Goal: Task Accomplishment & Management: Use online tool/utility

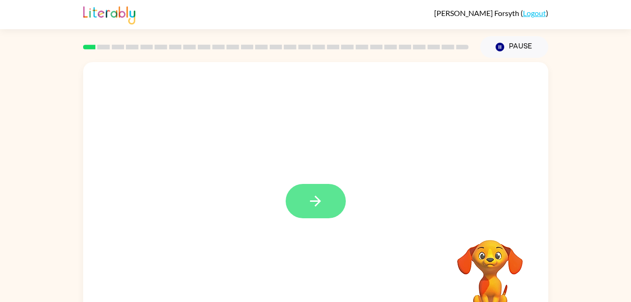
click at [315, 206] on icon "button" at bounding box center [315, 200] width 11 height 11
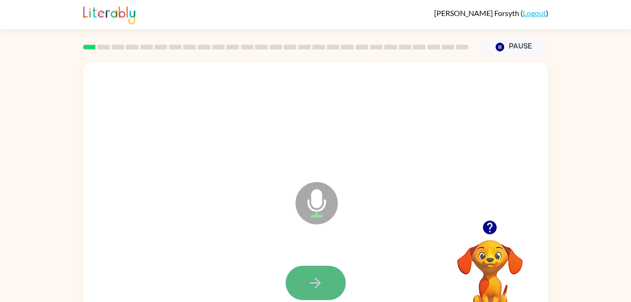
click at [324, 282] on button "button" at bounding box center [316, 282] width 60 height 34
click at [316, 284] on icon "button" at bounding box center [315, 282] width 16 height 16
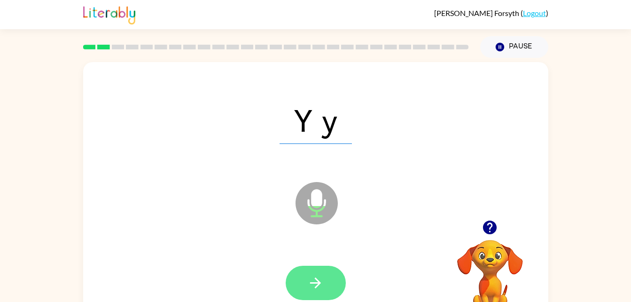
click at [319, 279] on icon "button" at bounding box center [315, 282] width 16 height 16
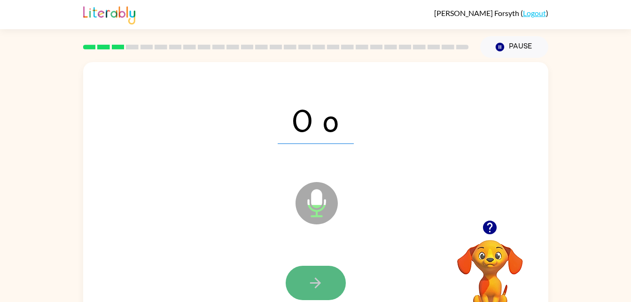
drag, startPoint x: 319, startPoint y: 280, endPoint x: 310, endPoint y: 284, distance: 10.0
click at [310, 284] on icon "button" at bounding box center [315, 282] width 16 height 16
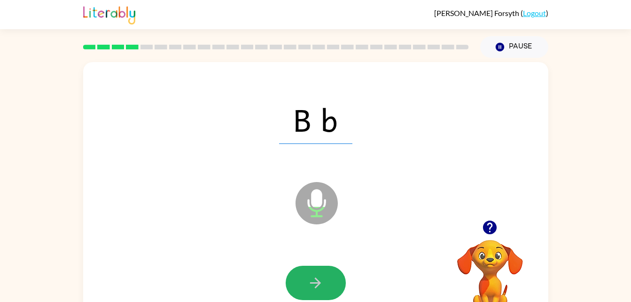
click at [310, 284] on icon "button" at bounding box center [315, 282] width 16 height 16
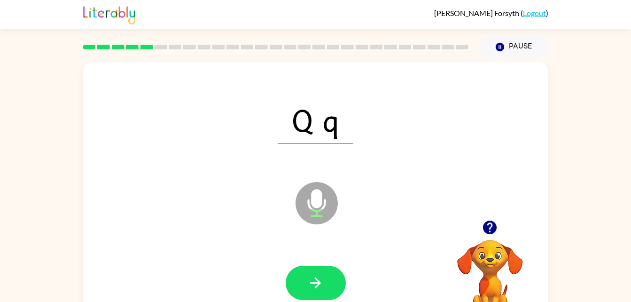
drag, startPoint x: 310, startPoint y: 284, endPoint x: 303, endPoint y: 288, distance: 7.8
click at [303, 288] on button "button" at bounding box center [316, 282] width 60 height 34
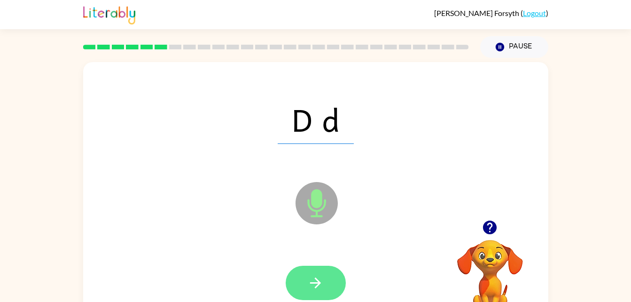
click at [304, 287] on button "button" at bounding box center [316, 282] width 60 height 34
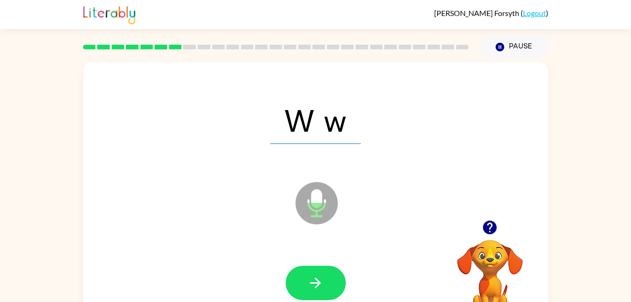
click at [304, 287] on button "button" at bounding box center [316, 282] width 60 height 34
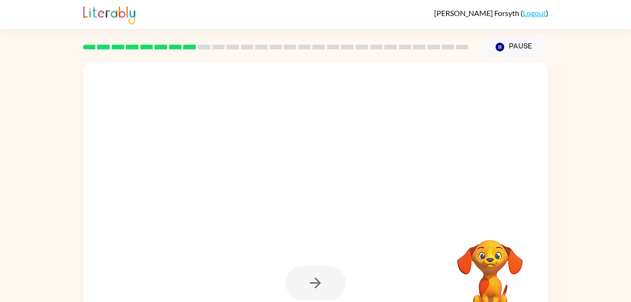
click at [308, 281] on div at bounding box center [316, 282] width 60 height 34
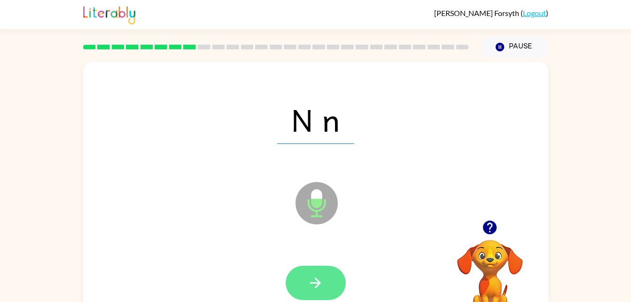
click at [319, 279] on icon "button" at bounding box center [315, 282] width 16 height 16
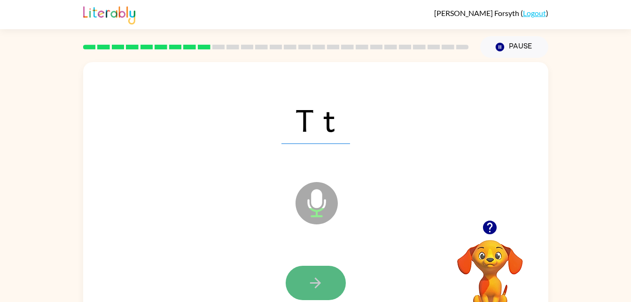
click at [317, 279] on icon "button" at bounding box center [315, 282] width 11 height 11
click at [315, 281] on icon "button" at bounding box center [315, 282] width 16 height 16
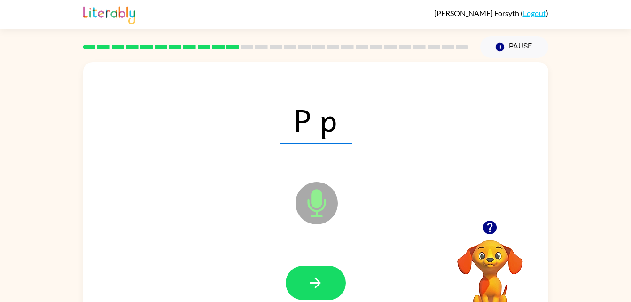
click at [317, 280] on icon "button" at bounding box center [315, 282] width 11 height 11
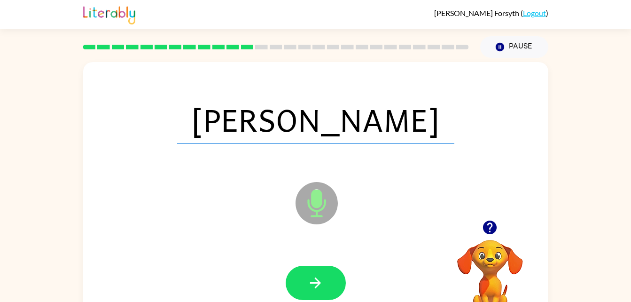
click at [317, 280] on icon "button" at bounding box center [315, 282] width 11 height 11
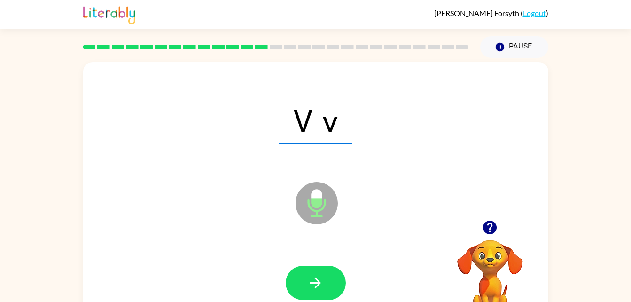
click at [317, 280] on icon "button" at bounding box center [315, 282] width 11 height 11
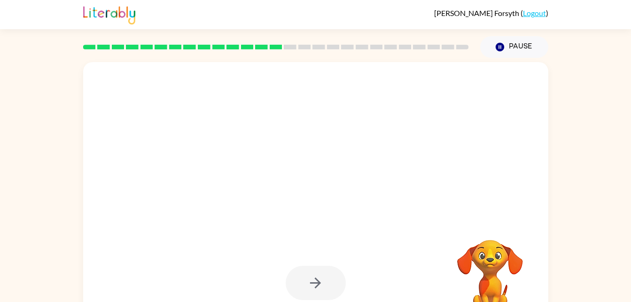
click at [317, 280] on div at bounding box center [316, 282] width 60 height 34
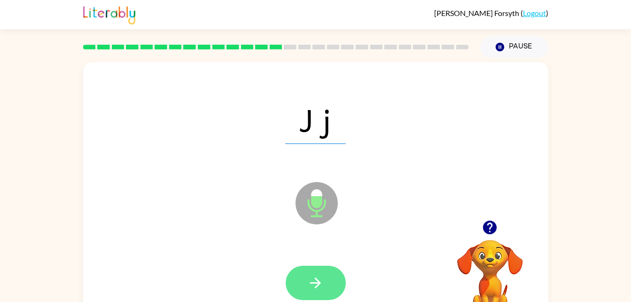
click at [316, 280] on icon "button" at bounding box center [315, 282] width 16 height 16
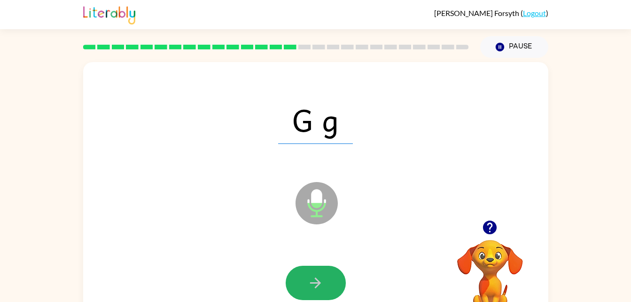
click at [316, 280] on icon "button" at bounding box center [315, 282] width 16 height 16
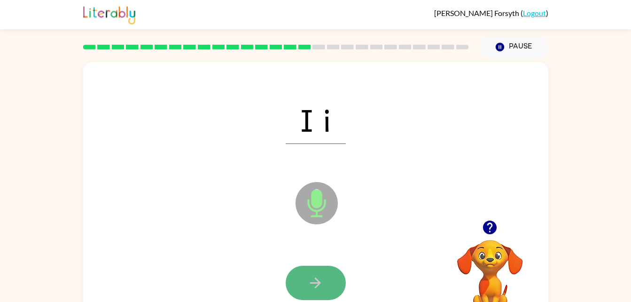
click at [322, 278] on icon "button" at bounding box center [315, 282] width 16 height 16
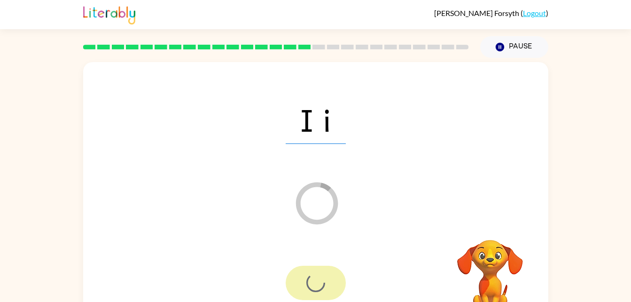
click at [322, 278] on div at bounding box center [316, 282] width 60 height 34
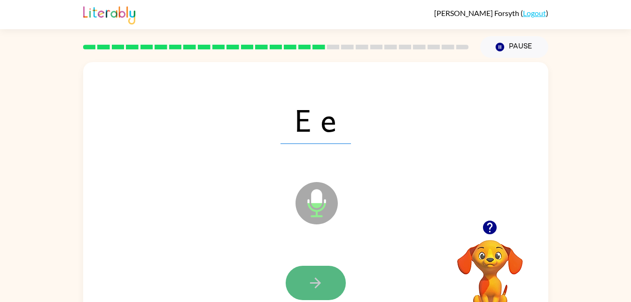
click at [318, 279] on icon "button" at bounding box center [315, 282] width 16 height 16
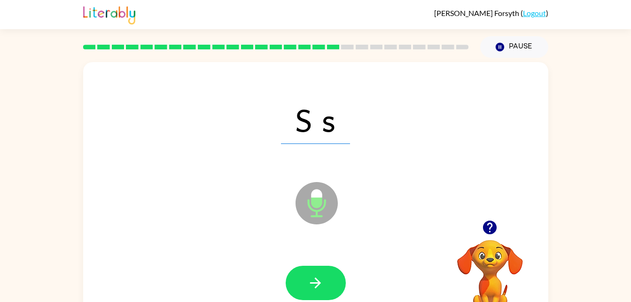
drag, startPoint x: 317, startPoint y: 280, endPoint x: 312, endPoint y: 283, distance: 5.7
click at [312, 283] on icon "button" at bounding box center [315, 282] width 11 height 11
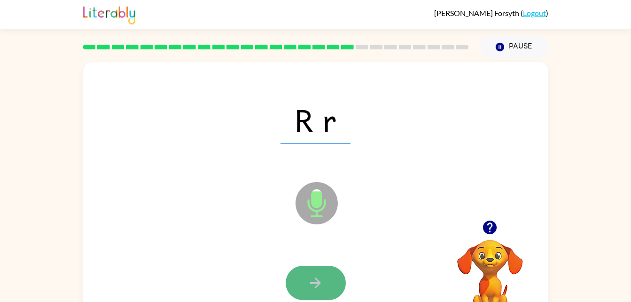
click at [310, 284] on icon "button" at bounding box center [315, 282] width 16 height 16
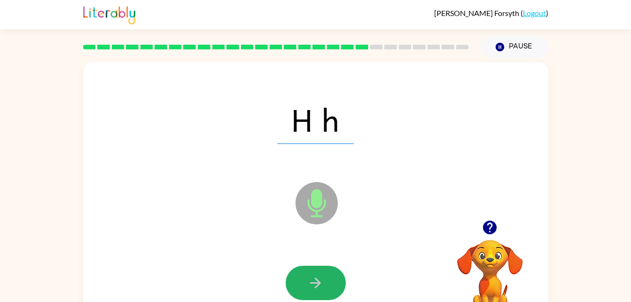
click at [310, 284] on icon "button" at bounding box center [315, 282] width 16 height 16
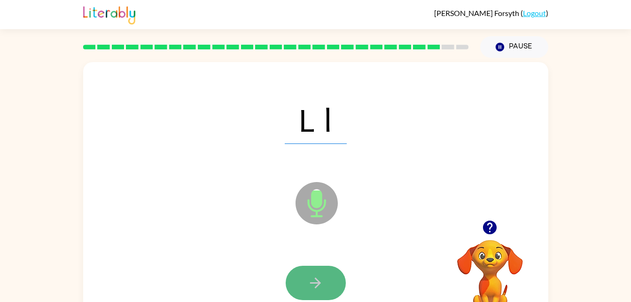
drag, startPoint x: 310, startPoint y: 286, endPoint x: 300, endPoint y: 293, distance: 12.5
click at [300, 293] on button "button" at bounding box center [316, 282] width 60 height 34
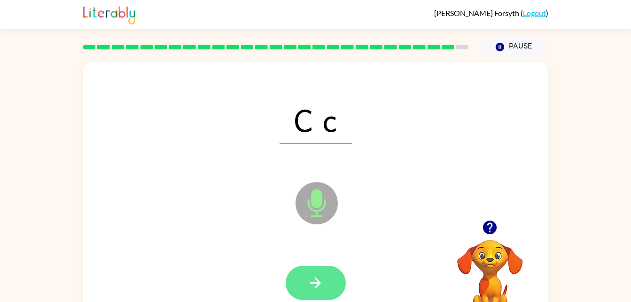
click at [320, 281] on icon "button" at bounding box center [315, 282] width 16 height 16
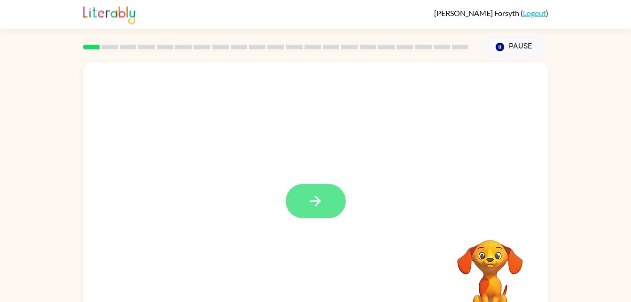
click at [319, 187] on button "button" at bounding box center [316, 201] width 60 height 34
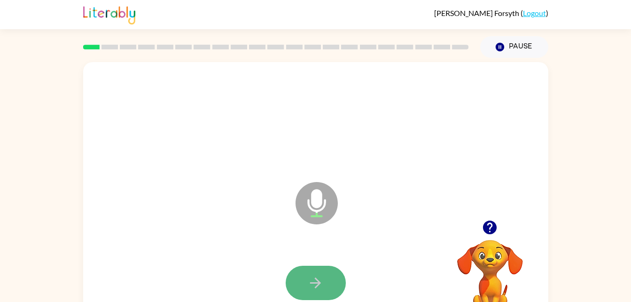
click at [318, 286] on icon "button" at bounding box center [315, 282] width 16 height 16
click at [331, 277] on button "button" at bounding box center [316, 282] width 60 height 34
click at [330, 277] on button "button" at bounding box center [316, 282] width 60 height 34
click at [332, 277] on button "button" at bounding box center [316, 282] width 60 height 34
click at [318, 288] on button "button" at bounding box center [316, 282] width 60 height 34
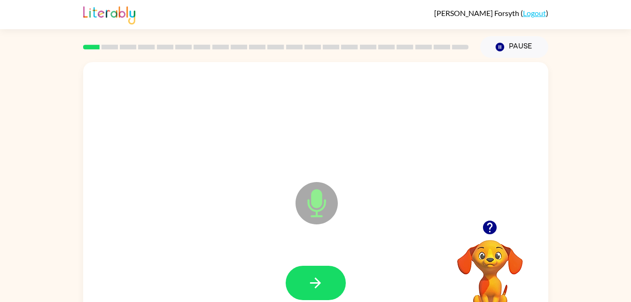
click at [328, 264] on div at bounding box center [316, 282] width 446 height 77
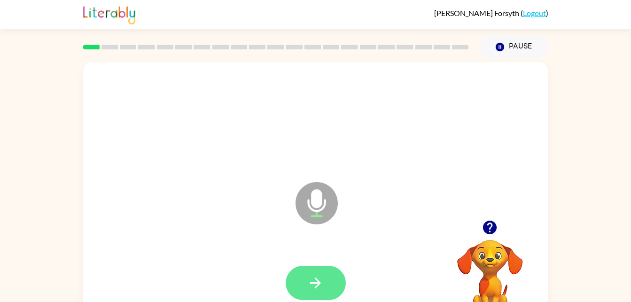
click at [330, 284] on button "button" at bounding box center [316, 282] width 60 height 34
drag, startPoint x: 330, startPoint y: 284, endPoint x: 310, endPoint y: 283, distance: 20.2
click at [310, 283] on icon "button" at bounding box center [315, 282] width 16 height 16
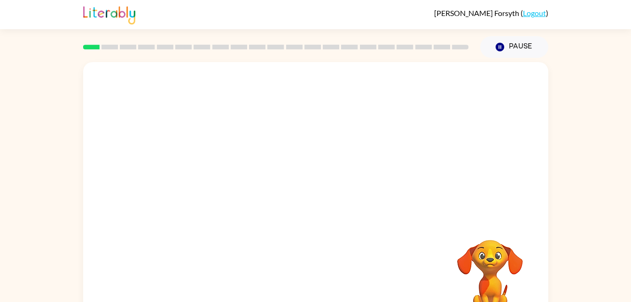
click at [310, 283] on div at bounding box center [316, 282] width 446 height 77
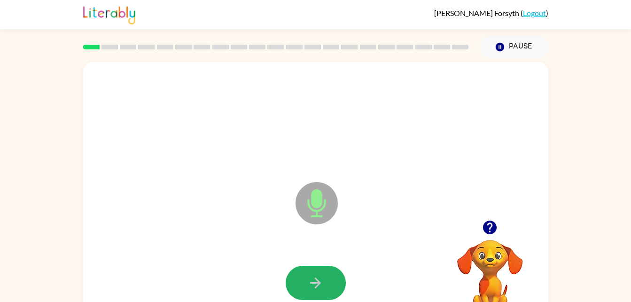
click at [308, 287] on icon "button" at bounding box center [315, 282] width 16 height 16
click at [312, 286] on icon "button" at bounding box center [315, 282] width 16 height 16
click at [308, 283] on icon "button" at bounding box center [315, 282] width 16 height 16
click at [306, 285] on button "button" at bounding box center [316, 282] width 60 height 34
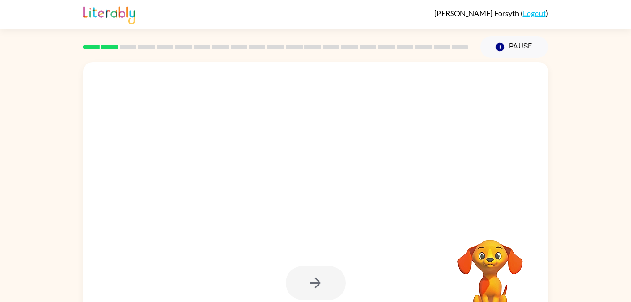
click at [306, 285] on div at bounding box center [316, 282] width 60 height 34
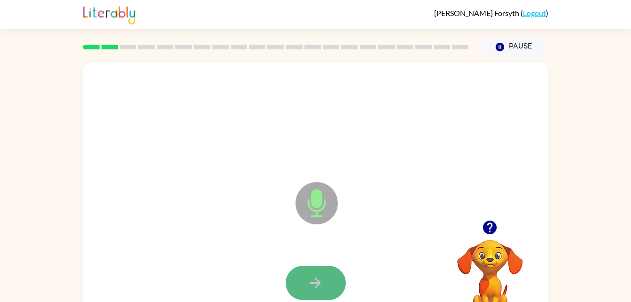
click at [308, 285] on icon "button" at bounding box center [315, 282] width 16 height 16
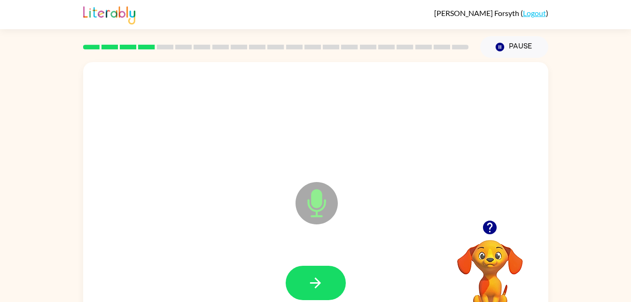
click at [308, 285] on icon "button" at bounding box center [315, 282] width 16 height 16
click at [313, 281] on icon "button" at bounding box center [315, 282] width 16 height 16
click at [312, 277] on icon "button" at bounding box center [315, 282] width 16 height 16
click at [308, 278] on icon "button" at bounding box center [315, 282] width 16 height 16
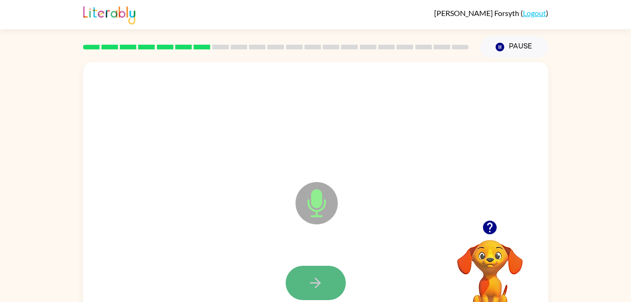
click at [308, 278] on icon "button" at bounding box center [315, 282] width 16 height 16
click at [308, 276] on icon "button" at bounding box center [315, 282] width 16 height 16
click at [308, 274] on icon "button" at bounding box center [315, 282] width 16 height 16
click at [316, 271] on button "button" at bounding box center [316, 282] width 60 height 34
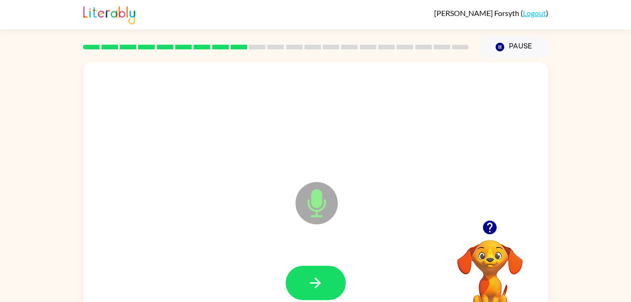
scroll to position [4, 0]
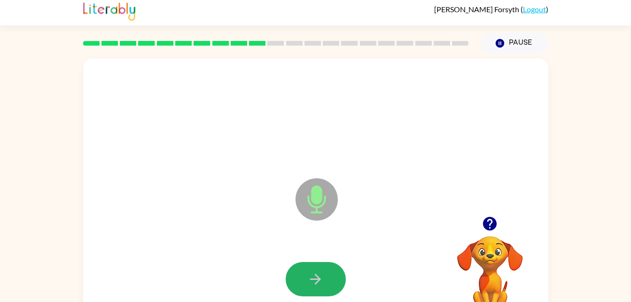
drag, startPoint x: 318, startPoint y: 275, endPoint x: 313, endPoint y: 277, distance: 4.9
click at [313, 277] on icon "button" at bounding box center [315, 279] width 16 height 16
click at [307, 276] on button "button" at bounding box center [316, 279] width 60 height 34
click at [312, 265] on button "button" at bounding box center [316, 279] width 60 height 34
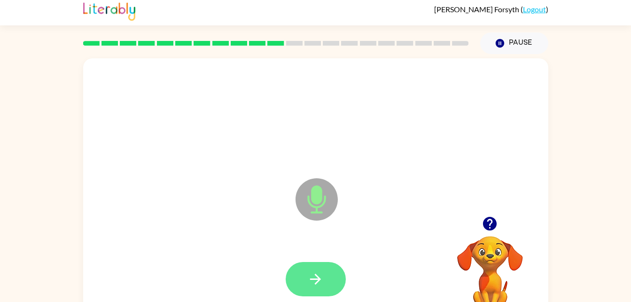
click at [333, 270] on button "button" at bounding box center [316, 279] width 60 height 34
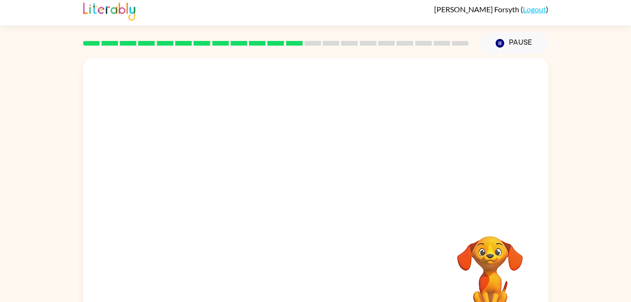
scroll to position [3, 0]
click at [518, 245] on video "Your browser must support playing .mp4 files to use Literably. Please try using…" at bounding box center [490, 269] width 94 height 94
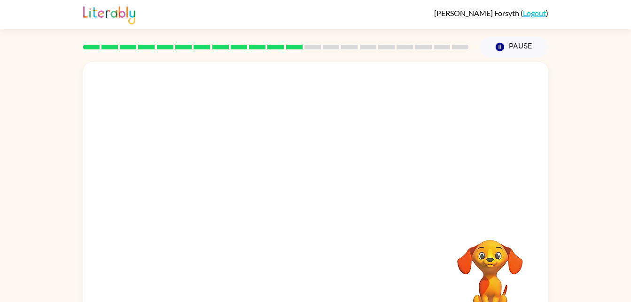
click at [528, 262] on video "Your browser must support playing .mp4 files to use Literably. Please try using…" at bounding box center [490, 272] width 94 height 94
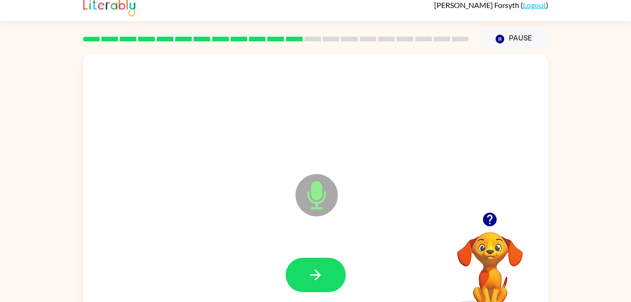
scroll to position [17, 0]
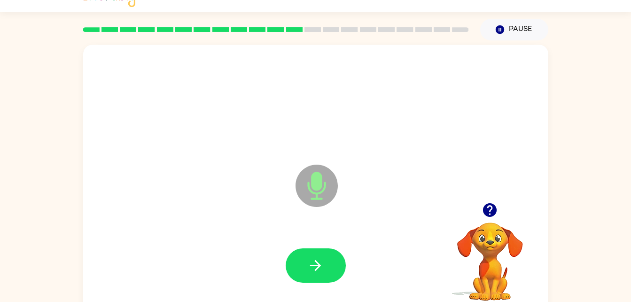
click at [349, 155] on div "Microphone The Microphone is here when it is your turn to talk" at bounding box center [293, 162] width 401 height 34
click at [312, 266] on icon "button" at bounding box center [315, 265] width 16 height 16
click at [319, 264] on icon "button" at bounding box center [315, 265] width 11 height 11
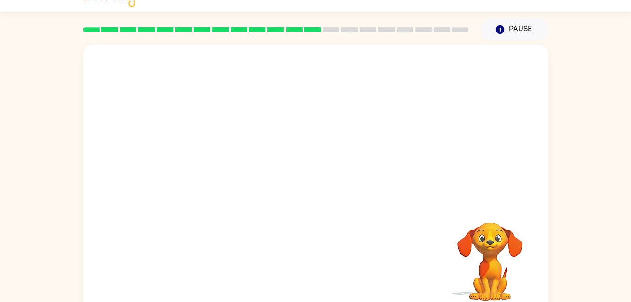
click at [323, 253] on div "Your browser must support playing .mp4 files to use Literably. Please try using…" at bounding box center [315, 179] width 465 height 268
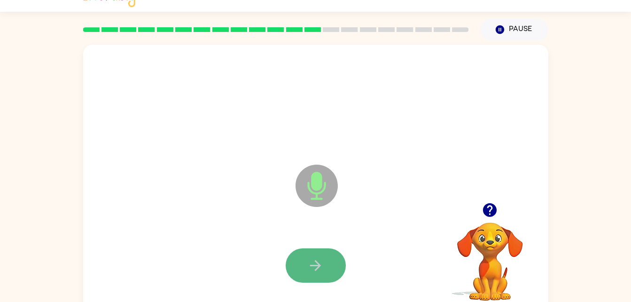
click at [292, 274] on button "button" at bounding box center [316, 265] width 60 height 34
click at [316, 262] on icon "button" at bounding box center [315, 265] width 16 height 16
click at [325, 269] on button "button" at bounding box center [316, 265] width 60 height 34
click at [322, 269] on icon "button" at bounding box center [315, 265] width 16 height 16
click at [326, 268] on button "button" at bounding box center [316, 265] width 60 height 34
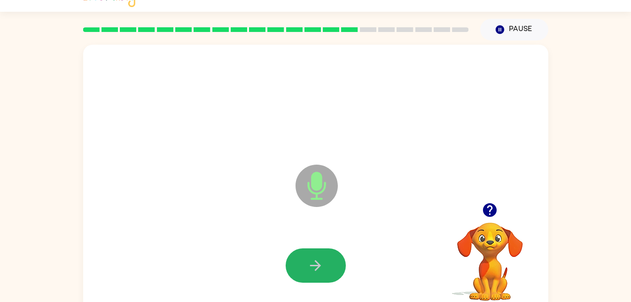
click at [324, 266] on button "button" at bounding box center [316, 265] width 60 height 34
drag, startPoint x: 324, startPoint y: 266, endPoint x: 305, endPoint y: 273, distance: 20.1
click at [305, 273] on button "button" at bounding box center [316, 265] width 60 height 34
click at [305, 271] on button "button" at bounding box center [316, 265] width 60 height 34
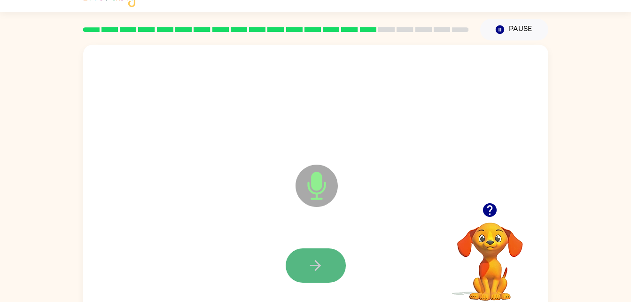
click at [325, 273] on button "button" at bounding box center [316, 265] width 60 height 34
click at [326, 272] on button "button" at bounding box center [316, 265] width 60 height 34
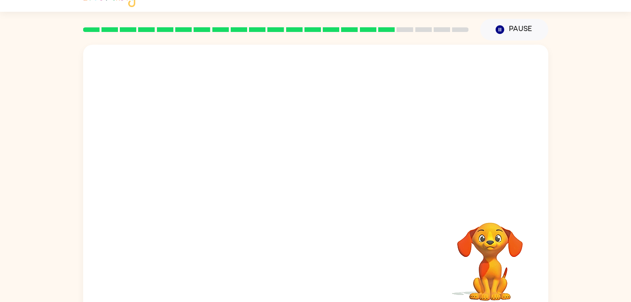
click at [269, 224] on div at bounding box center [315, 179] width 465 height 268
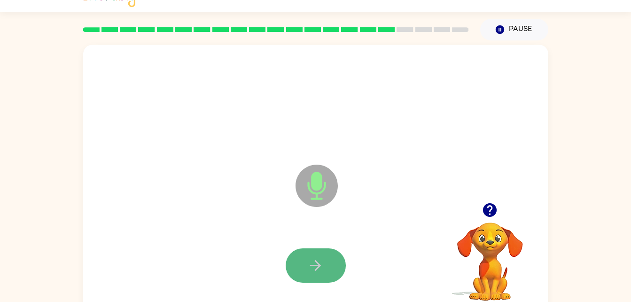
click at [318, 266] on icon "button" at bounding box center [315, 265] width 11 height 11
click at [310, 274] on button "button" at bounding box center [316, 265] width 60 height 34
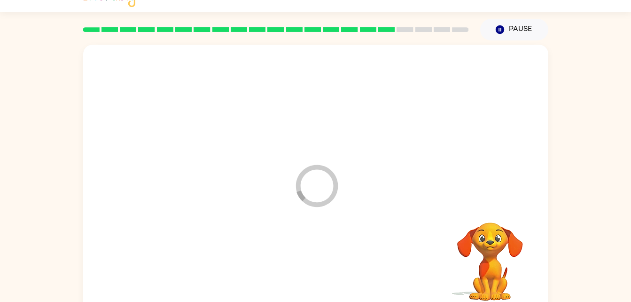
click at [310, 274] on div at bounding box center [316, 265] width 446 height 77
click at [485, 243] on video "Your browser must support playing .mp4 files to use Literably. Please try using…" at bounding box center [490, 255] width 94 height 94
click at [327, 184] on icon "Loader Your response is being sent to our graders" at bounding box center [316, 185] width 56 height 56
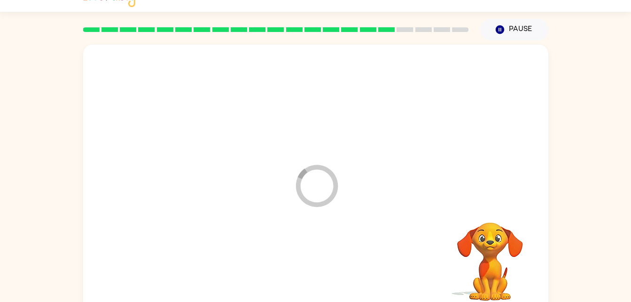
drag, startPoint x: 370, startPoint y: 140, endPoint x: 386, endPoint y: 199, distance: 61.0
click at [386, 199] on div "Loader Your response is being sent to our graders" at bounding box center [315, 179] width 465 height 268
click at [505, 21] on button "Pause Pause" at bounding box center [514, 30] width 68 height 22
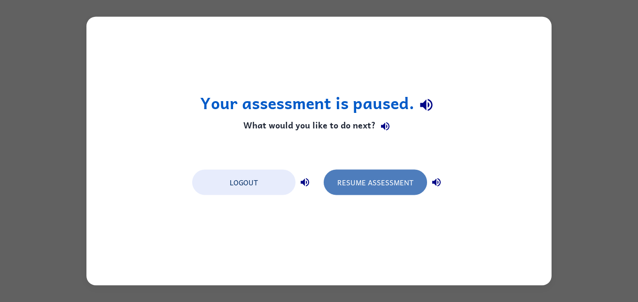
click at [345, 179] on button "Resume Assessment" at bounding box center [375, 182] width 103 height 25
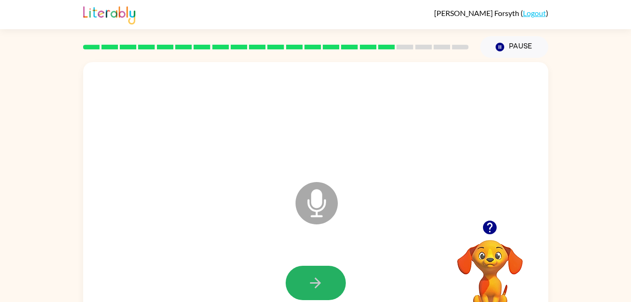
drag, startPoint x: 326, startPoint y: 284, endPoint x: 330, endPoint y: 299, distance: 15.5
click at [330, 299] on button "button" at bounding box center [316, 282] width 60 height 34
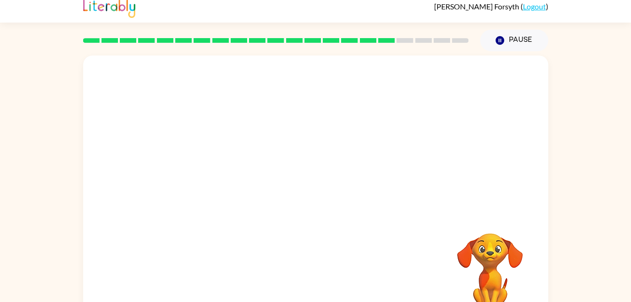
scroll to position [29, 0]
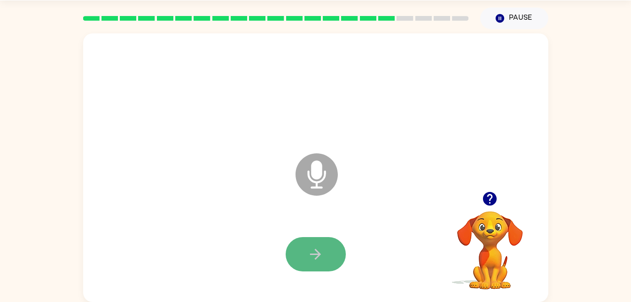
click at [334, 249] on button "button" at bounding box center [316, 254] width 60 height 34
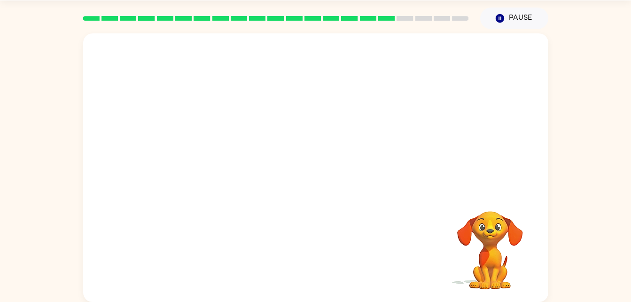
click at [332, 240] on div at bounding box center [316, 254] width 446 height 77
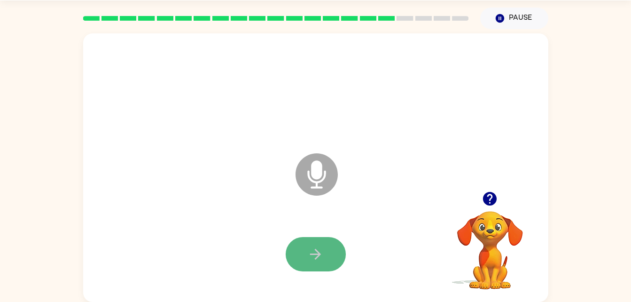
drag, startPoint x: 331, startPoint y: 240, endPoint x: 313, endPoint y: 249, distance: 19.5
click at [313, 249] on icon "button" at bounding box center [315, 254] width 16 height 16
drag, startPoint x: 322, startPoint y: 248, endPoint x: 312, endPoint y: 256, distance: 13.3
click at [312, 256] on icon "button" at bounding box center [315, 254] width 16 height 16
click at [313, 255] on icon "button" at bounding box center [315, 254] width 16 height 16
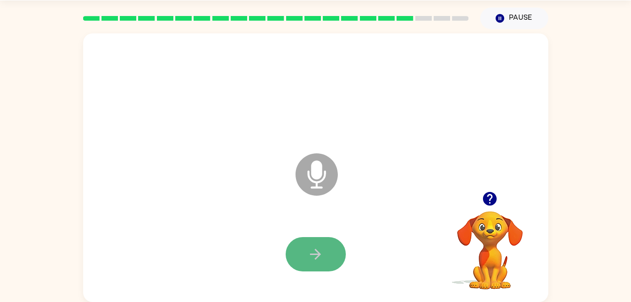
click at [316, 258] on icon "button" at bounding box center [315, 253] width 11 height 11
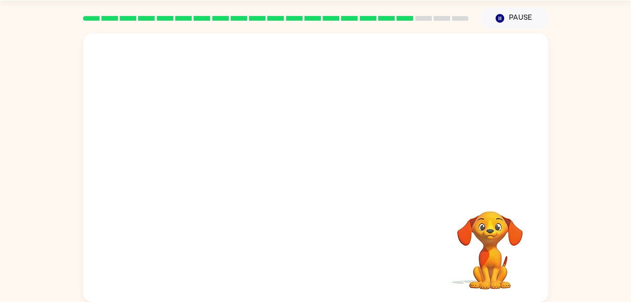
click at [333, 248] on div at bounding box center [316, 254] width 446 height 77
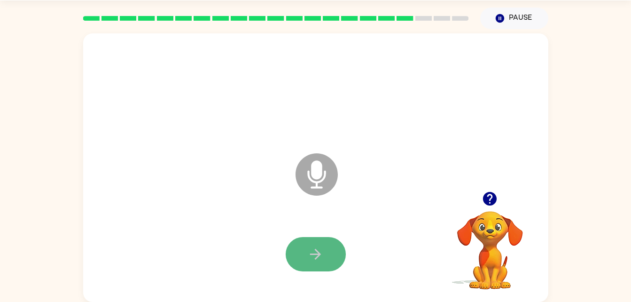
click at [322, 237] on button "button" at bounding box center [316, 254] width 60 height 34
click at [330, 242] on button "button" at bounding box center [316, 254] width 60 height 34
click at [328, 247] on button "button" at bounding box center [316, 254] width 60 height 34
click at [320, 261] on icon "button" at bounding box center [315, 254] width 16 height 16
click at [322, 256] on icon "button" at bounding box center [315, 254] width 16 height 16
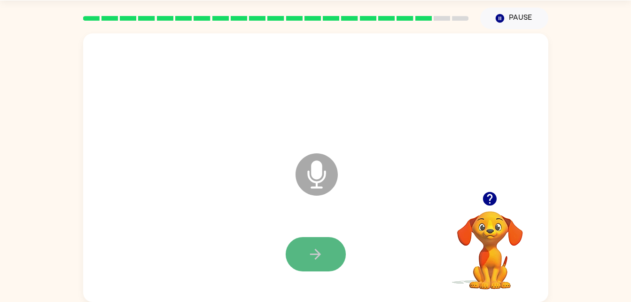
click at [330, 257] on button "button" at bounding box center [316, 254] width 60 height 34
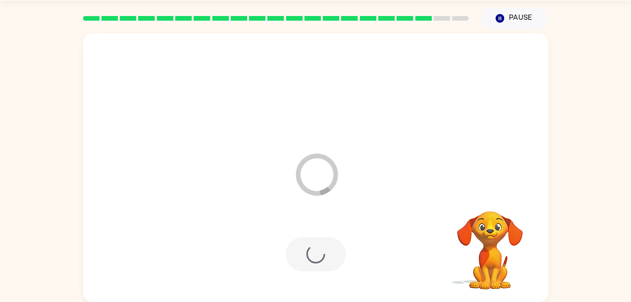
click at [330, 256] on div at bounding box center [316, 254] width 60 height 34
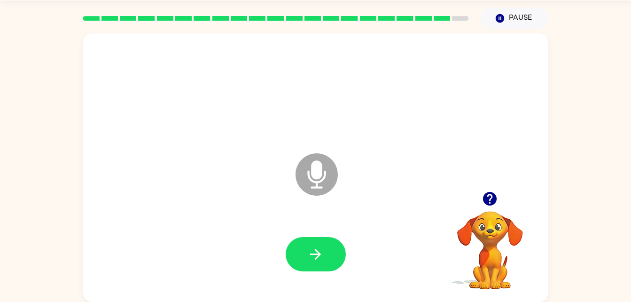
click at [330, 256] on button "button" at bounding box center [316, 254] width 60 height 34
click at [315, 182] on icon "Microphone The Microphone is here when it is your turn to talk" at bounding box center [363, 186] width 141 height 70
click at [326, 262] on button "button" at bounding box center [316, 254] width 60 height 34
click at [321, 256] on icon "button" at bounding box center [315, 254] width 16 height 16
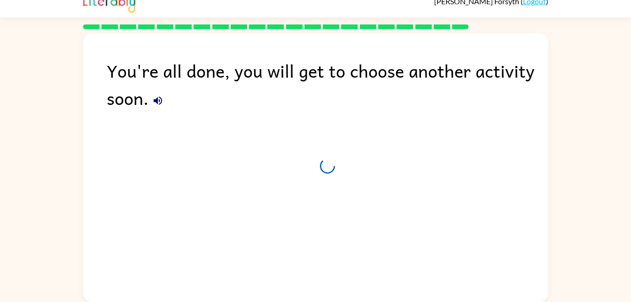
scroll to position [12, 0]
